Goal: Book appointment/travel/reservation

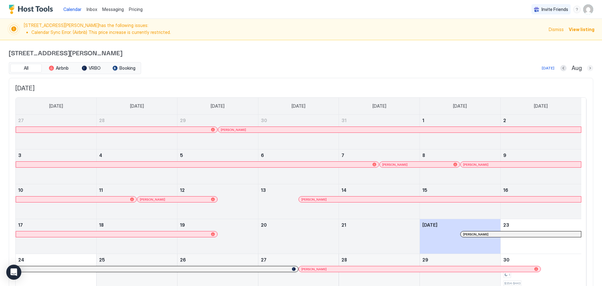
click at [587, 68] on button "Next month" at bounding box center [590, 68] width 6 height 6
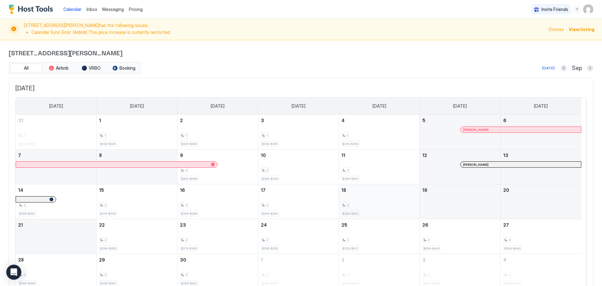
click at [407, 204] on div "2" at bounding box center [379, 205] width 76 height 6
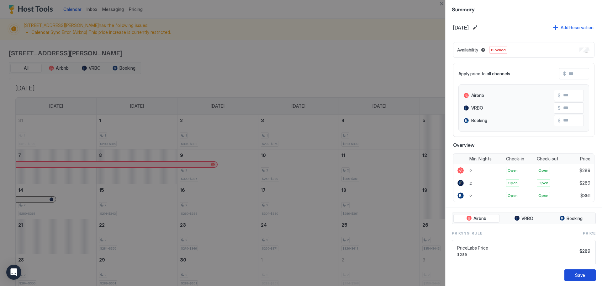
click at [584, 276] on div "Save" at bounding box center [580, 275] width 10 height 7
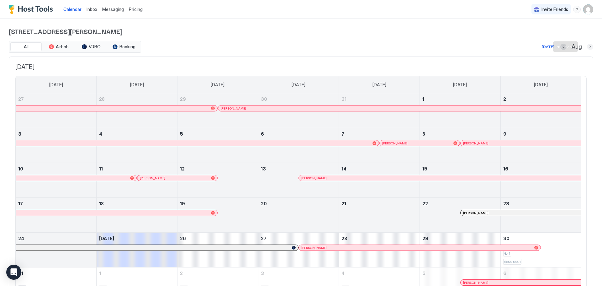
click at [587, 45] on button "Next month" at bounding box center [590, 47] width 6 height 6
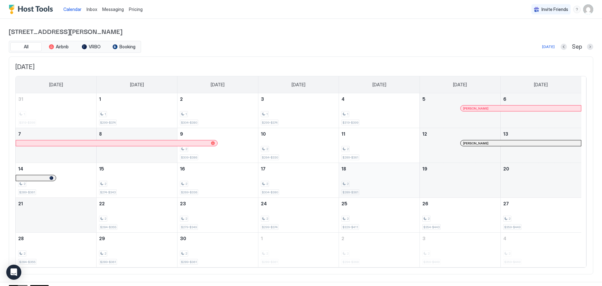
click at [396, 185] on div "2" at bounding box center [379, 184] width 76 height 6
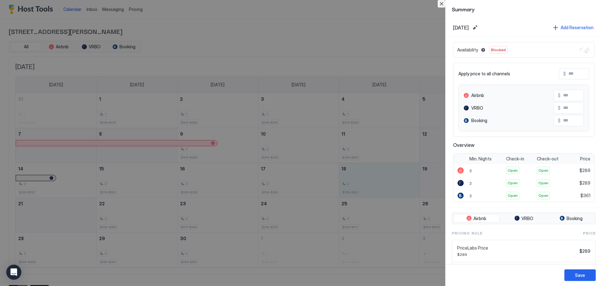
click at [444, 2] on button "Close" at bounding box center [442, 4] width 8 height 8
